Goal: Transaction & Acquisition: Download file/media

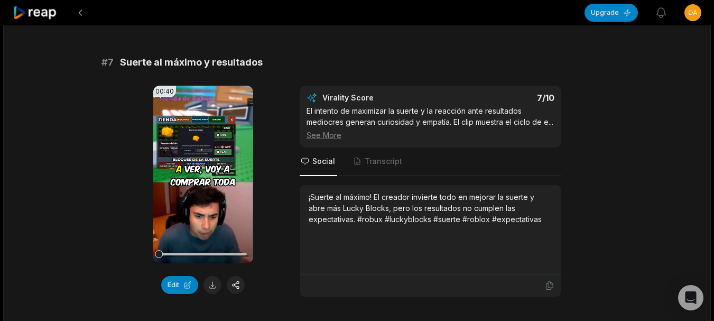
scroll to position [1955, 0]
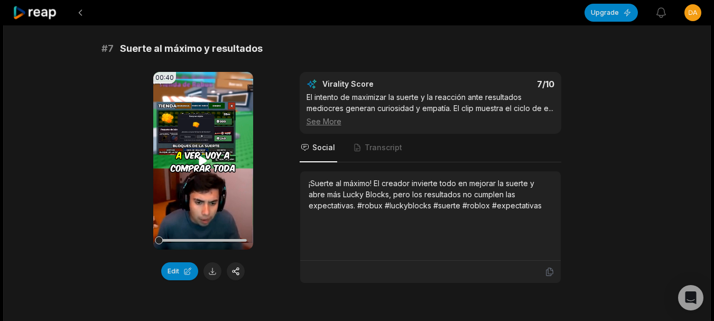
click at [202, 156] on icon at bounding box center [203, 160] width 8 height 9
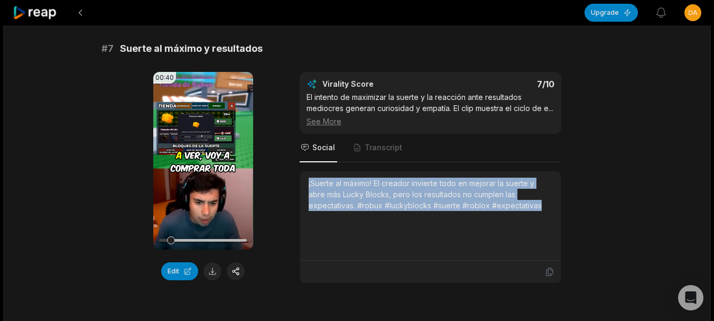
drag, startPoint x: 303, startPoint y: 178, endPoint x: 555, endPoint y: 219, distance: 255.9
click at [555, 219] on div "¡Suerte al máximo! El creador invierte todo en mejorar la suerte y abre más Luc…" at bounding box center [430, 215] width 260 height 89
copy div "¡Suerte al máximo! El creador invierte todo en mejorar la suerte y abre más Luc…"
click at [204, 262] on button at bounding box center [212, 271] width 18 height 18
